Goal: Transaction & Acquisition: Book appointment/travel/reservation

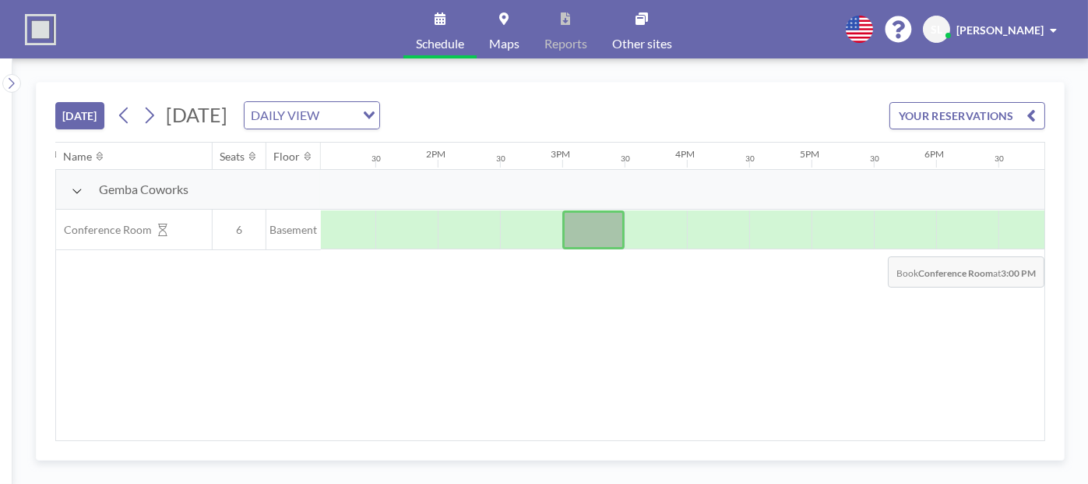
scroll to position [0, 1656]
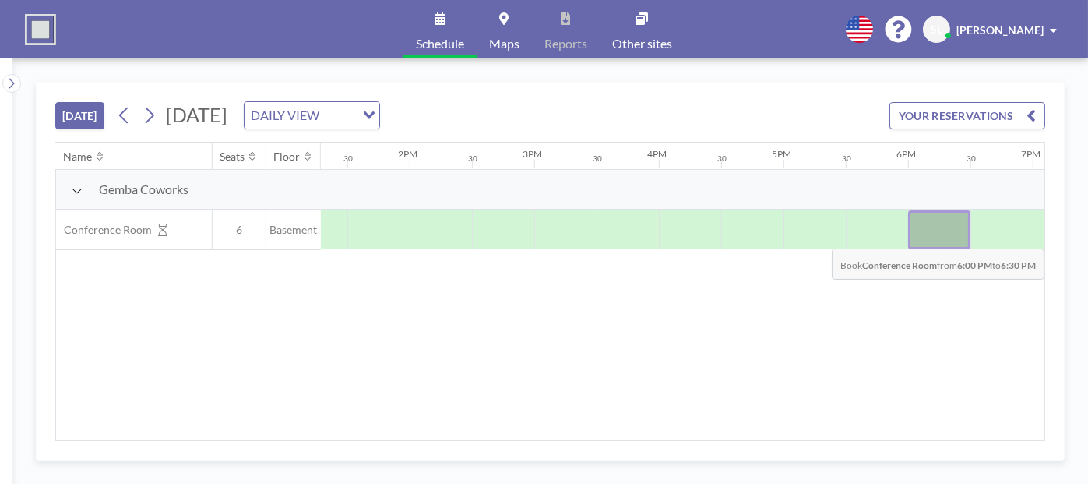
click at [925, 235] on div at bounding box center [939, 229] width 62 height 39
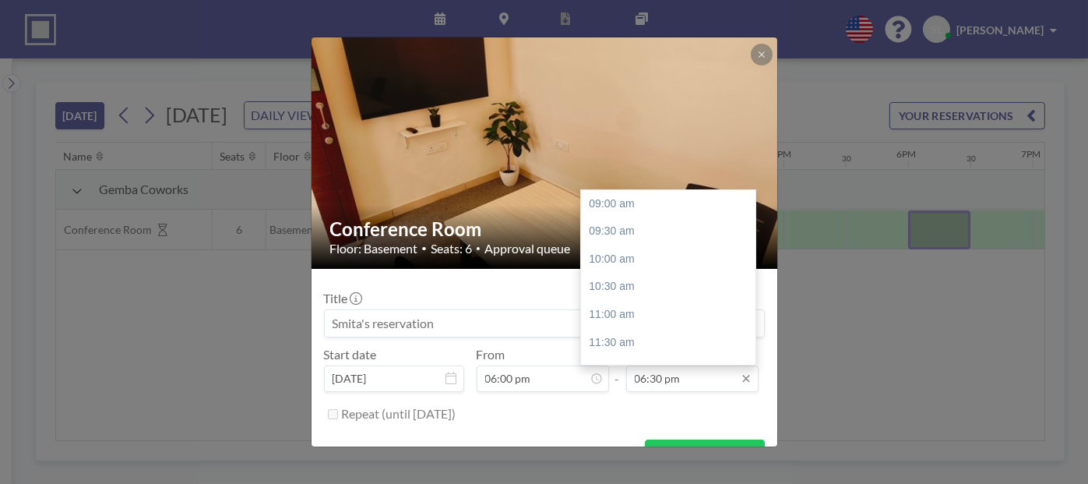
scroll to position [463, 0]
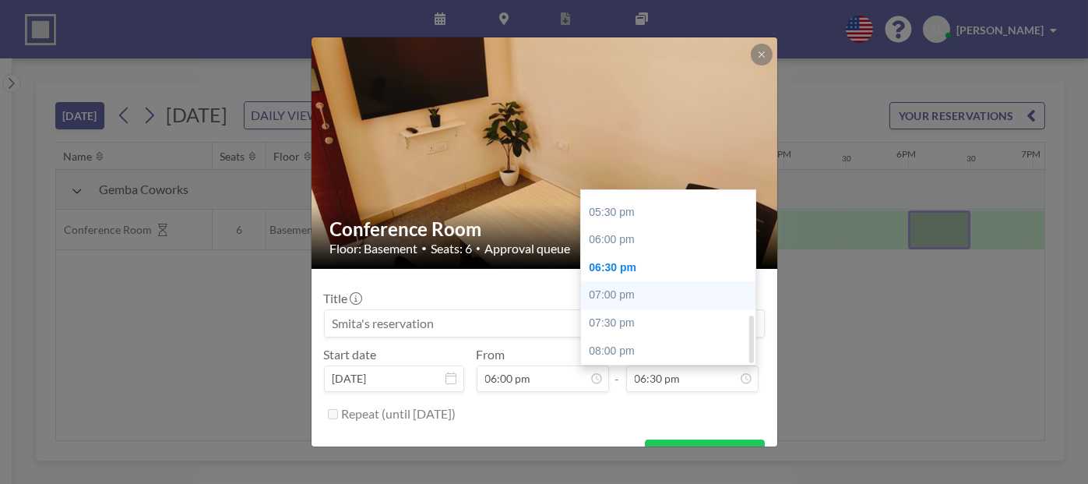
click at [611, 294] on div "07:00 pm" at bounding box center [672, 295] width 182 height 28
type input "07:00 pm"
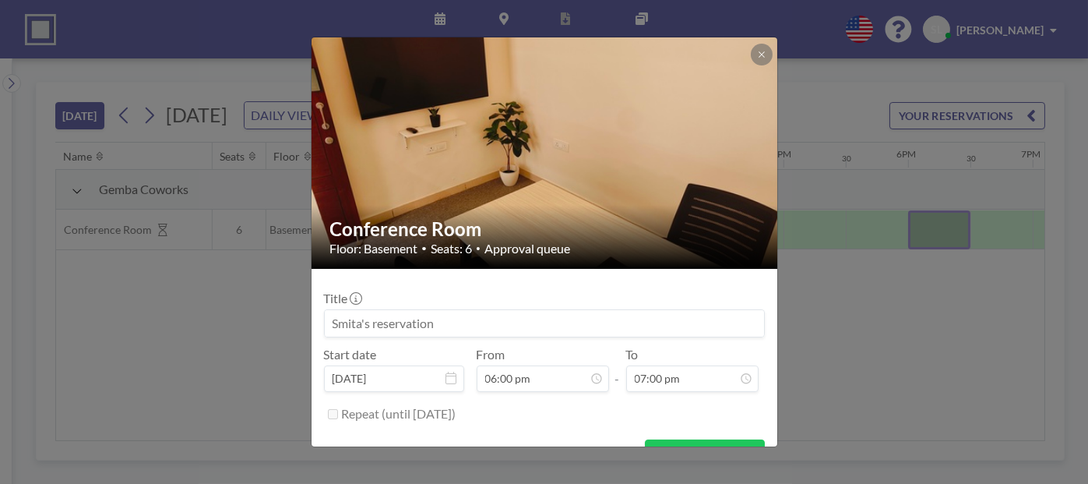
scroll to position [30, 0]
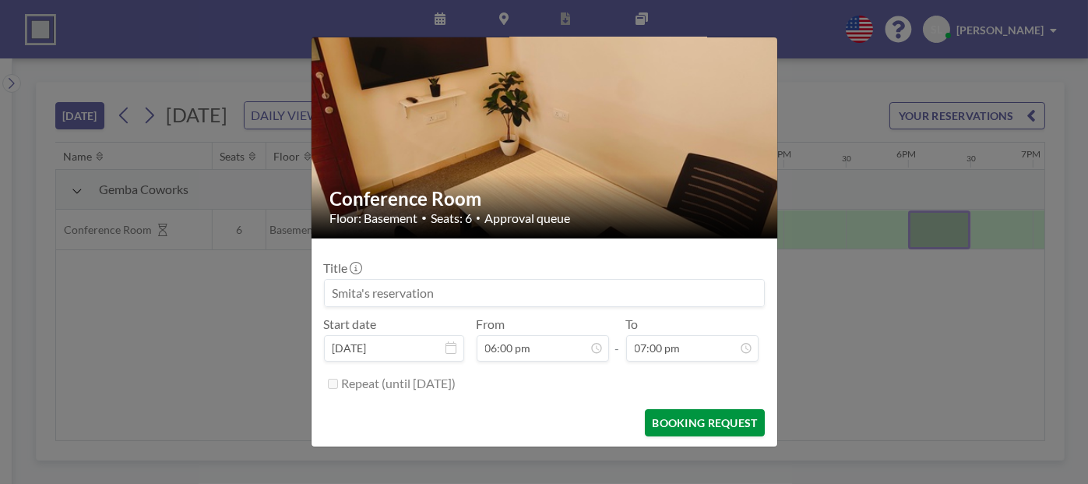
click at [689, 422] on button "BOOKING REQUEST" at bounding box center [704, 422] width 119 height 27
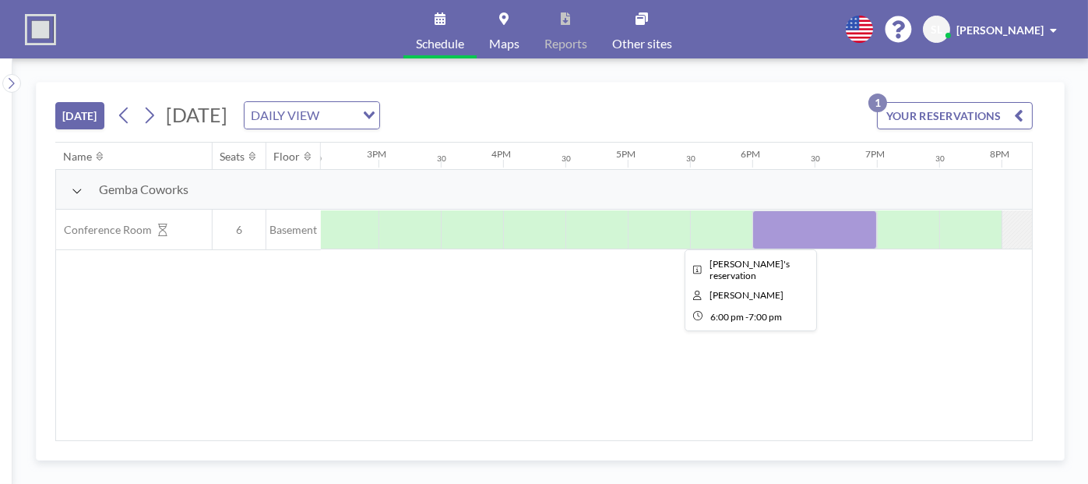
scroll to position [0, 1909]
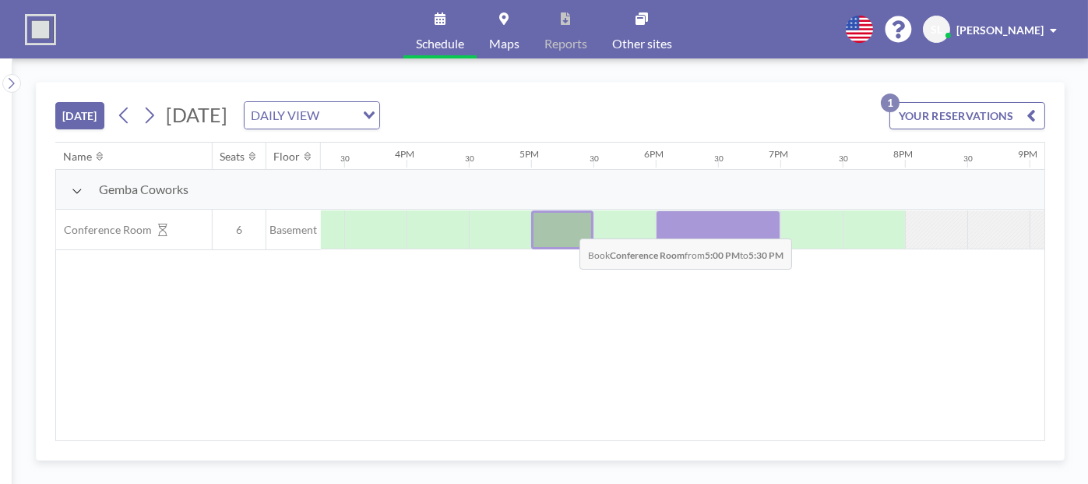
click at [567, 225] on div at bounding box center [562, 229] width 62 height 39
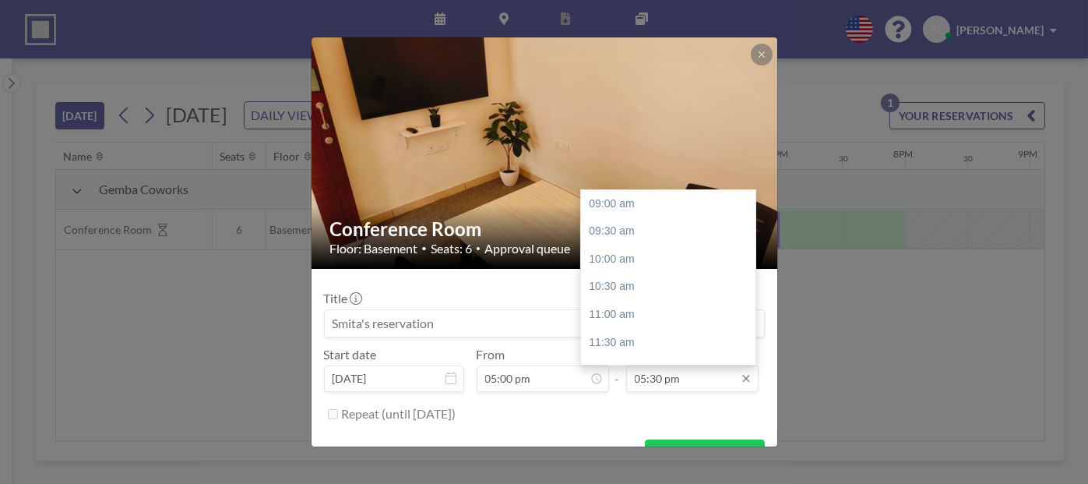
scroll to position [463, 0]
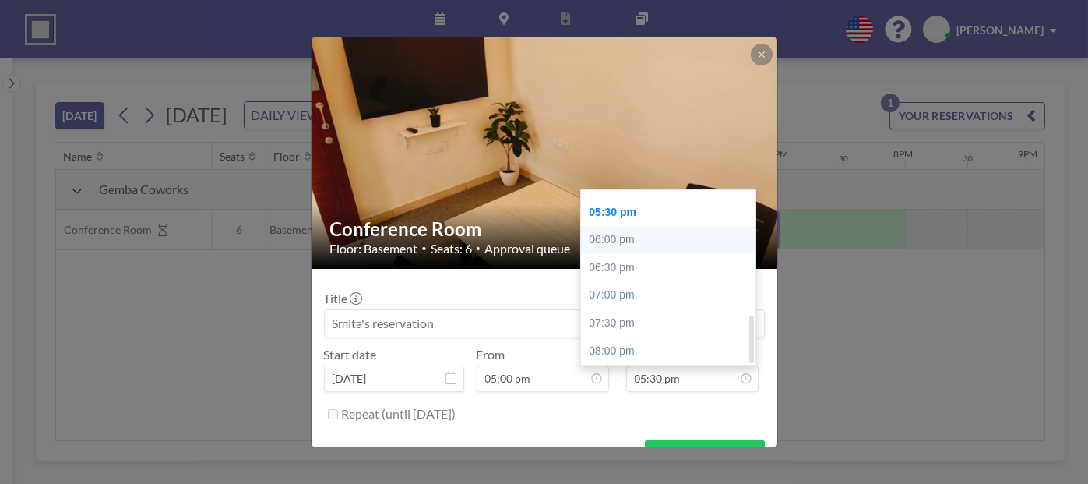
click at [615, 241] on div "06:00 pm" at bounding box center [672, 240] width 182 height 28
type input "06:00 pm"
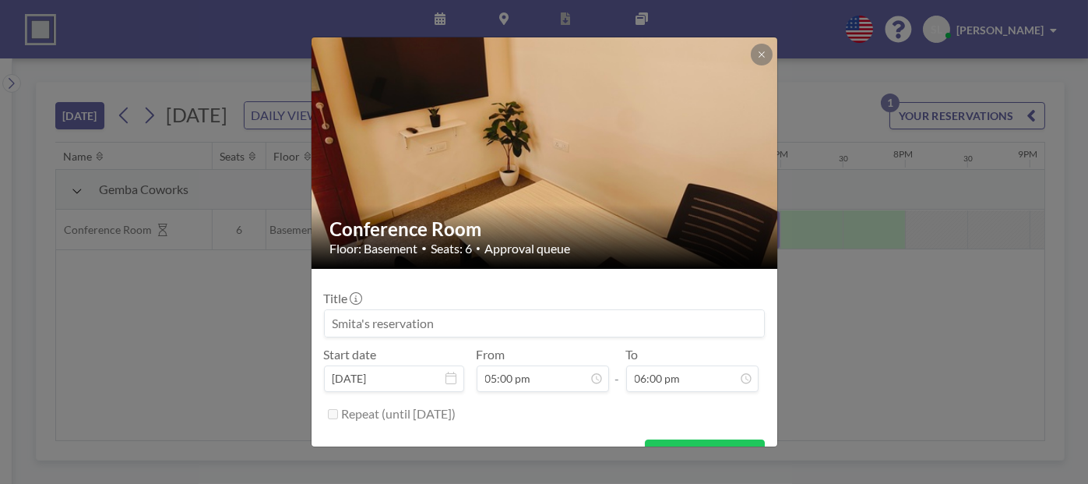
scroll to position [30, 0]
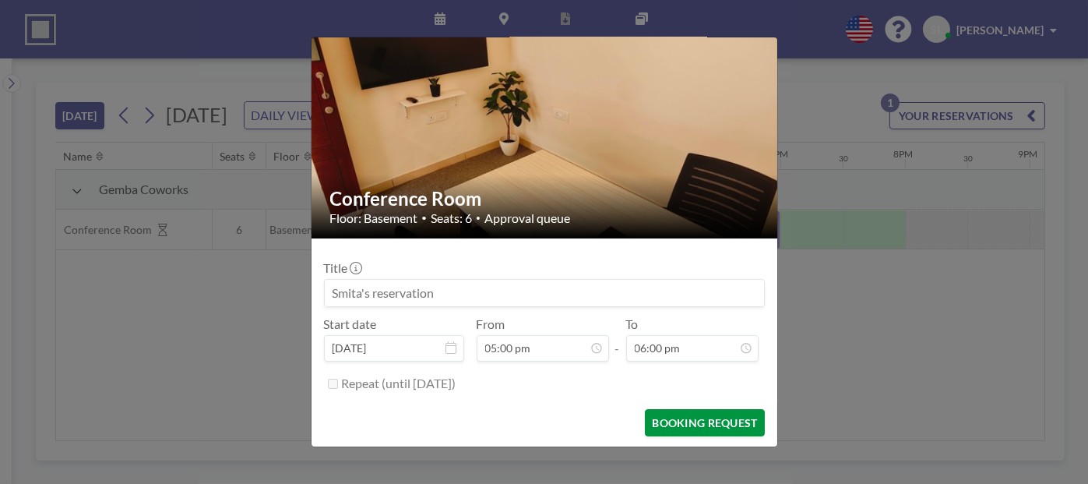
click at [645, 421] on button "BOOKING REQUEST" at bounding box center [704, 422] width 119 height 27
